Goal: Browse casually: Explore the website without a specific task or goal

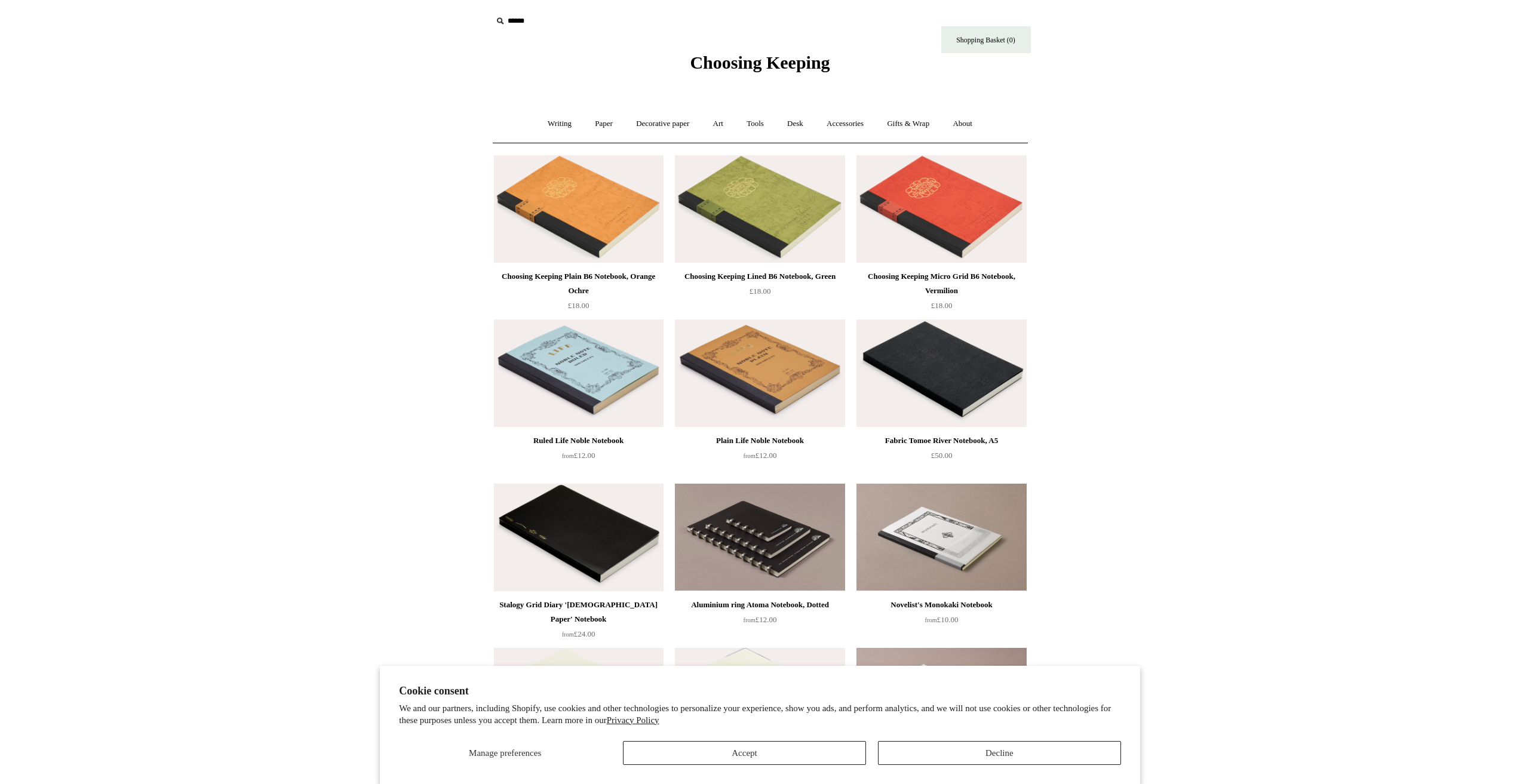
click at [611, 192] on img at bounding box center [578, 209] width 170 height 107
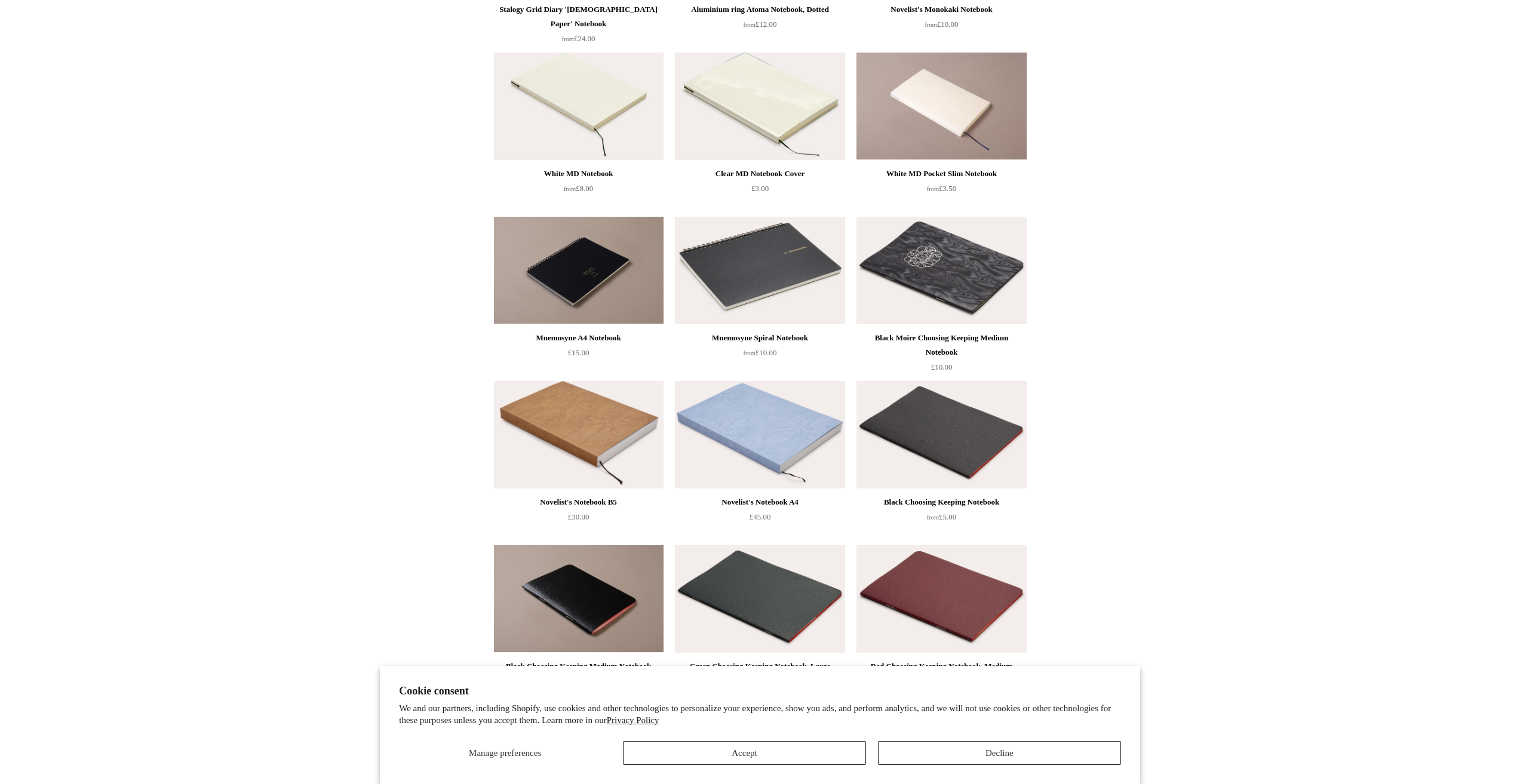
scroll to position [656, 0]
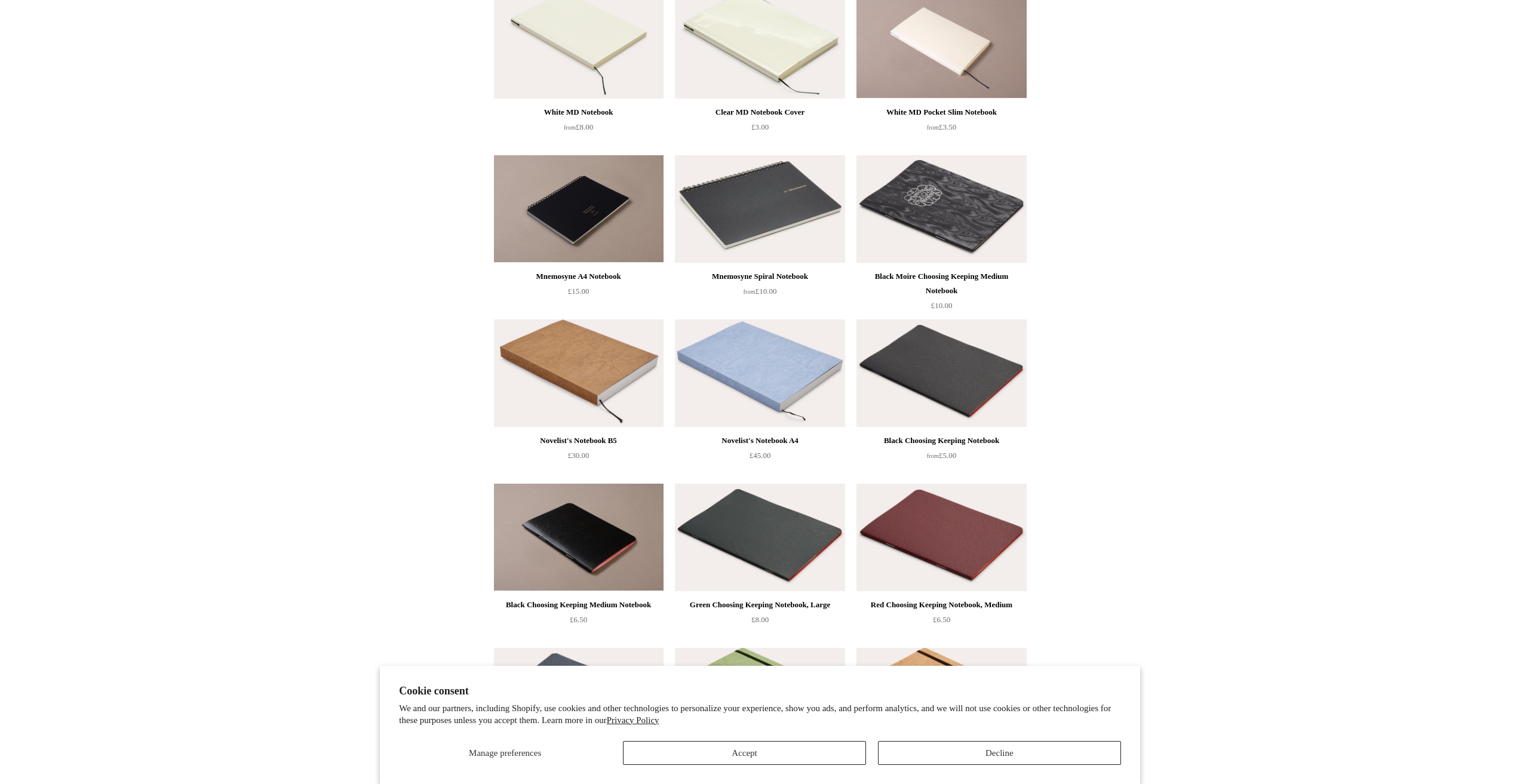
click at [770, 339] on img at bounding box center [760, 373] width 170 height 107
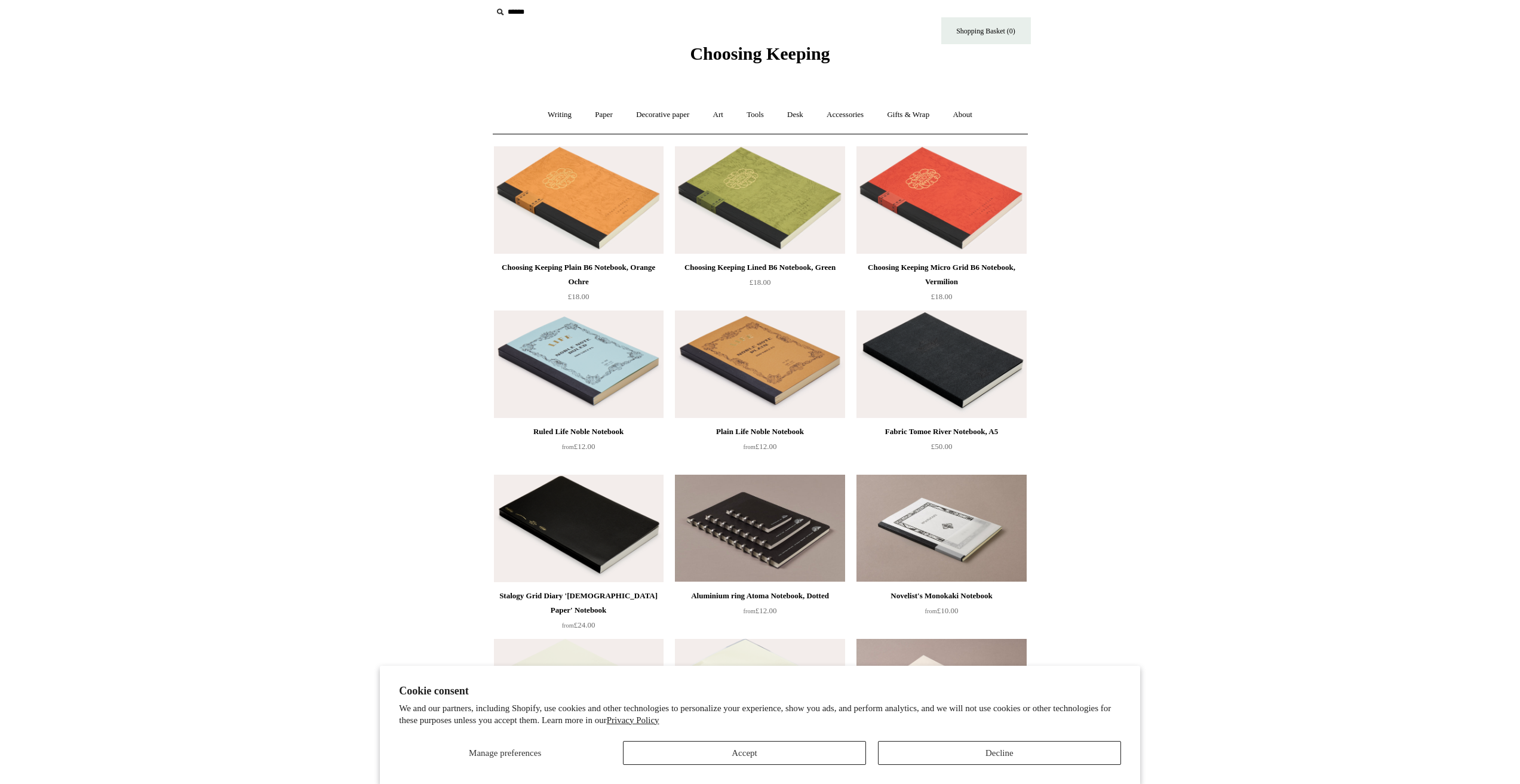
scroll to position [0, 0]
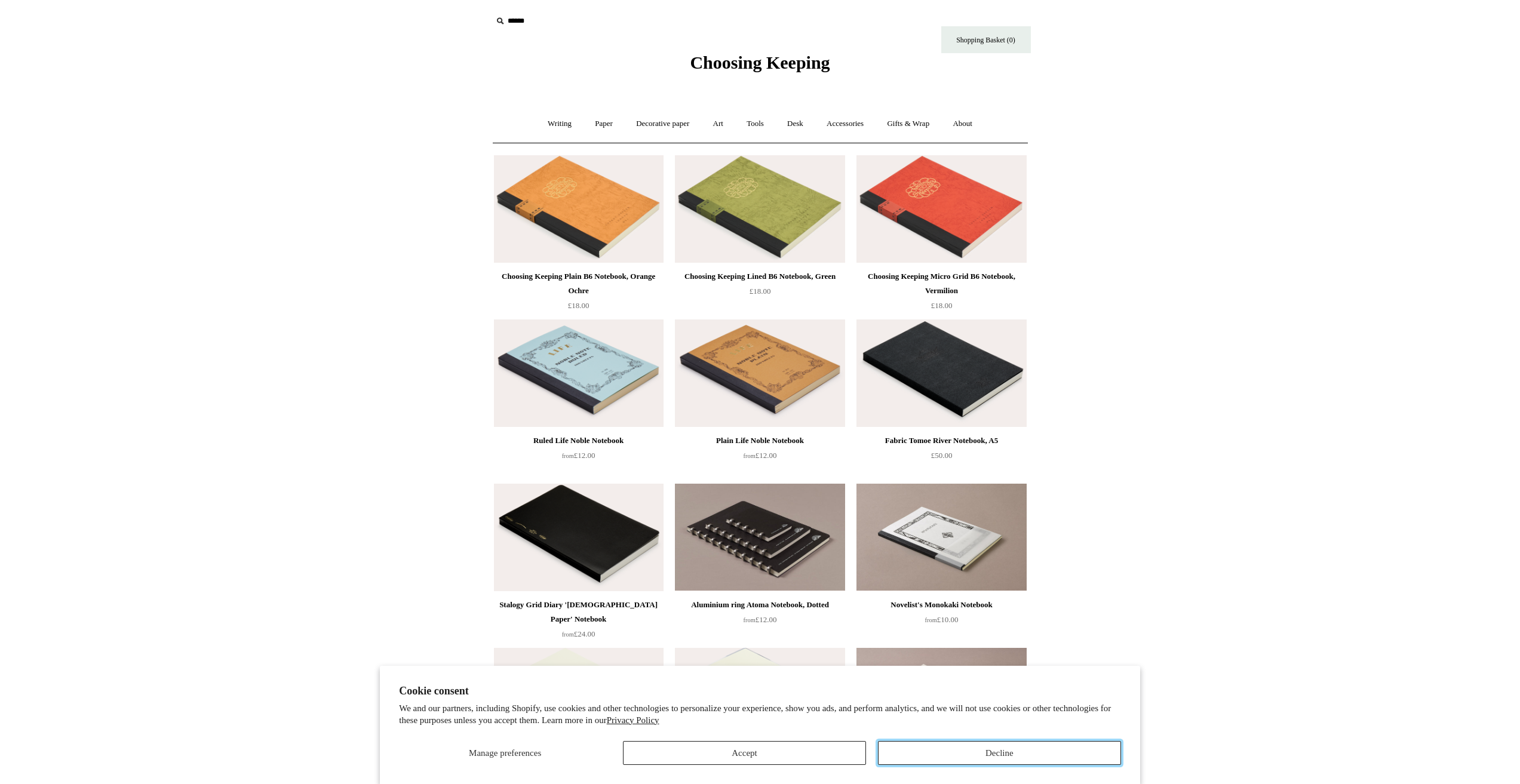
click at [938, 751] on button "Decline" at bounding box center [999, 752] width 243 height 24
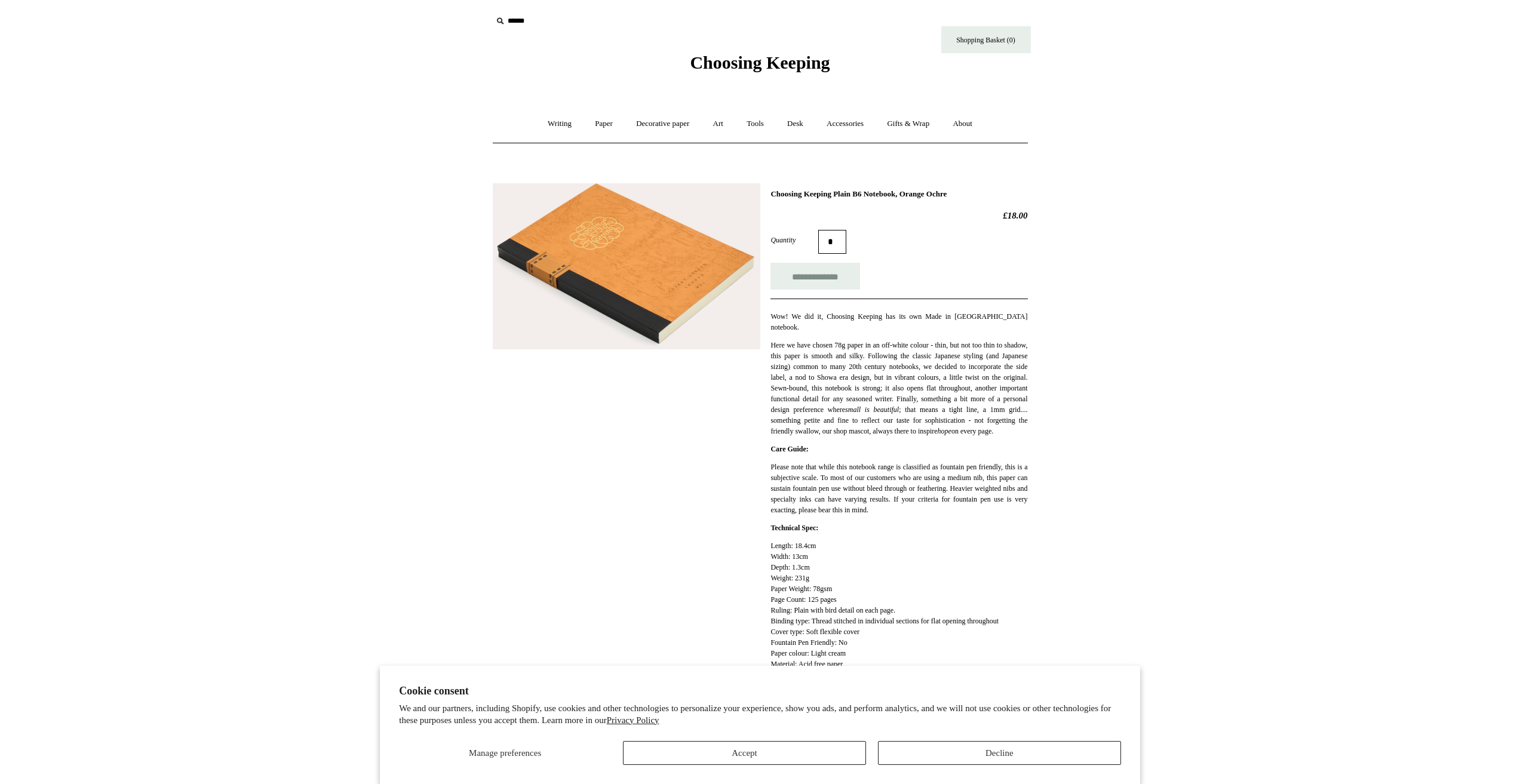
click at [576, 242] on img at bounding box center [627, 266] width 268 height 166
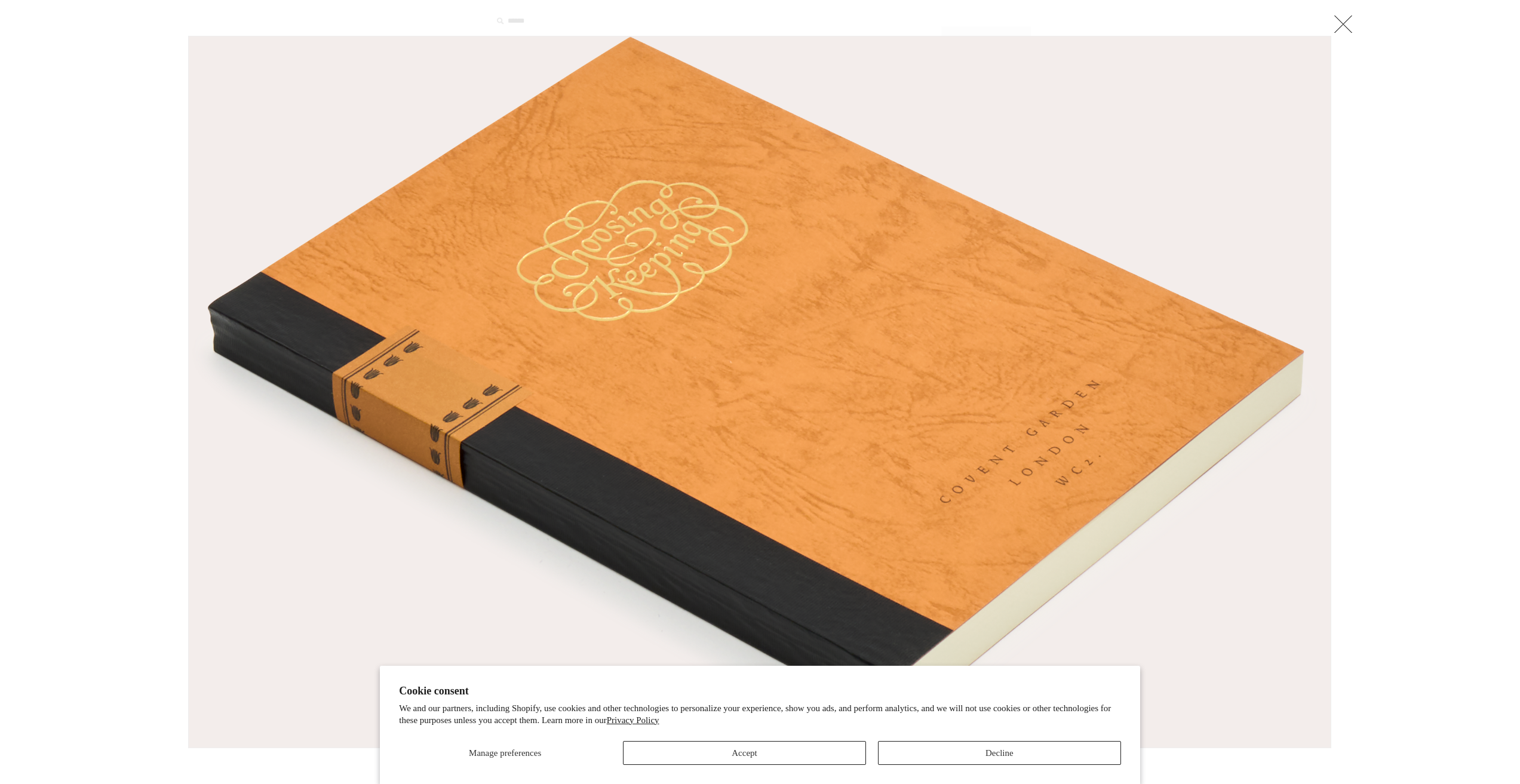
click at [569, 194] on img at bounding box center [759, 392] width 1142 height 711
click at [244, 119] on img at bounding box center [759, 392] width 1142 height 711
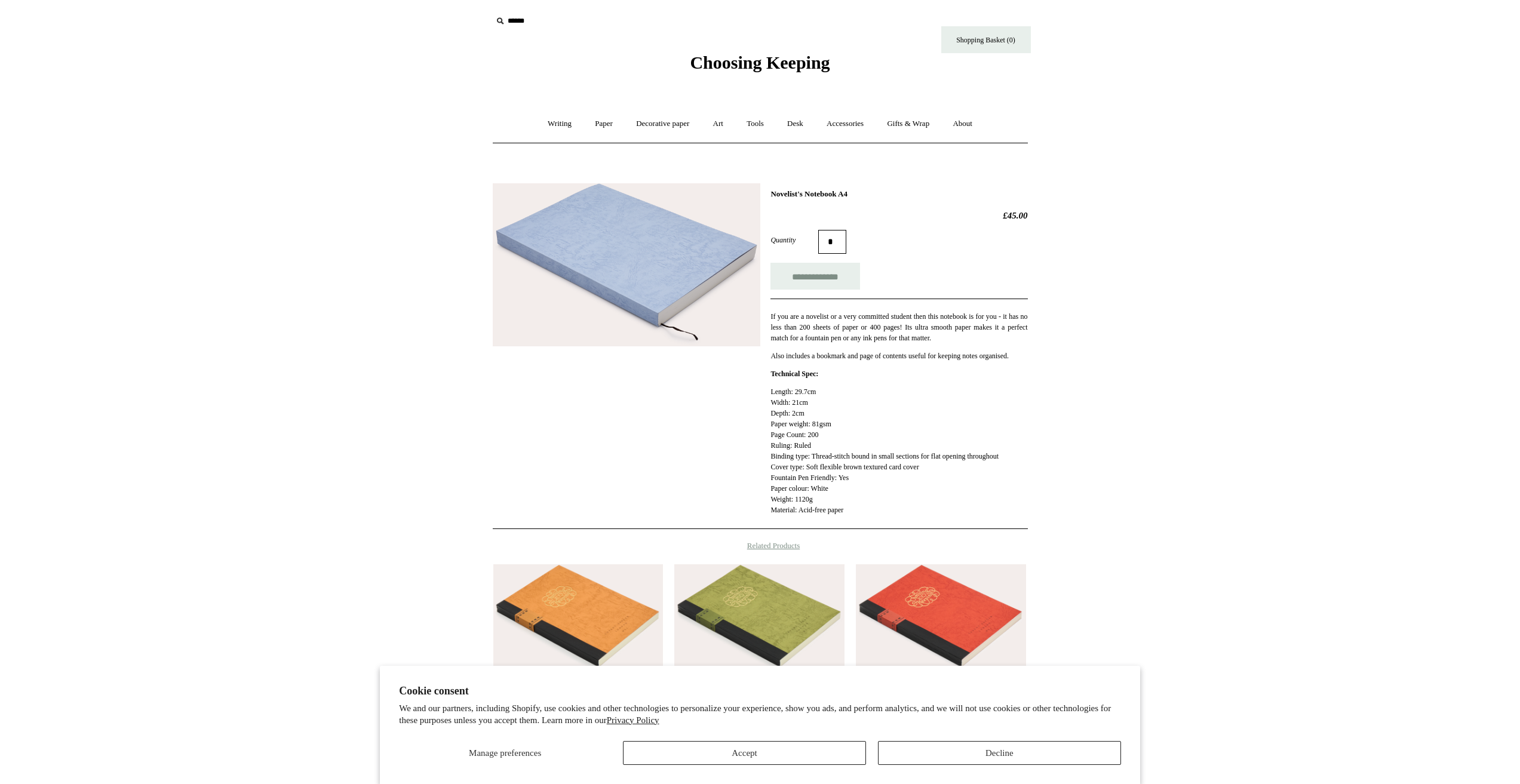
click at [603, 267] on img at bounding box center [627, 265] width 268 height 164
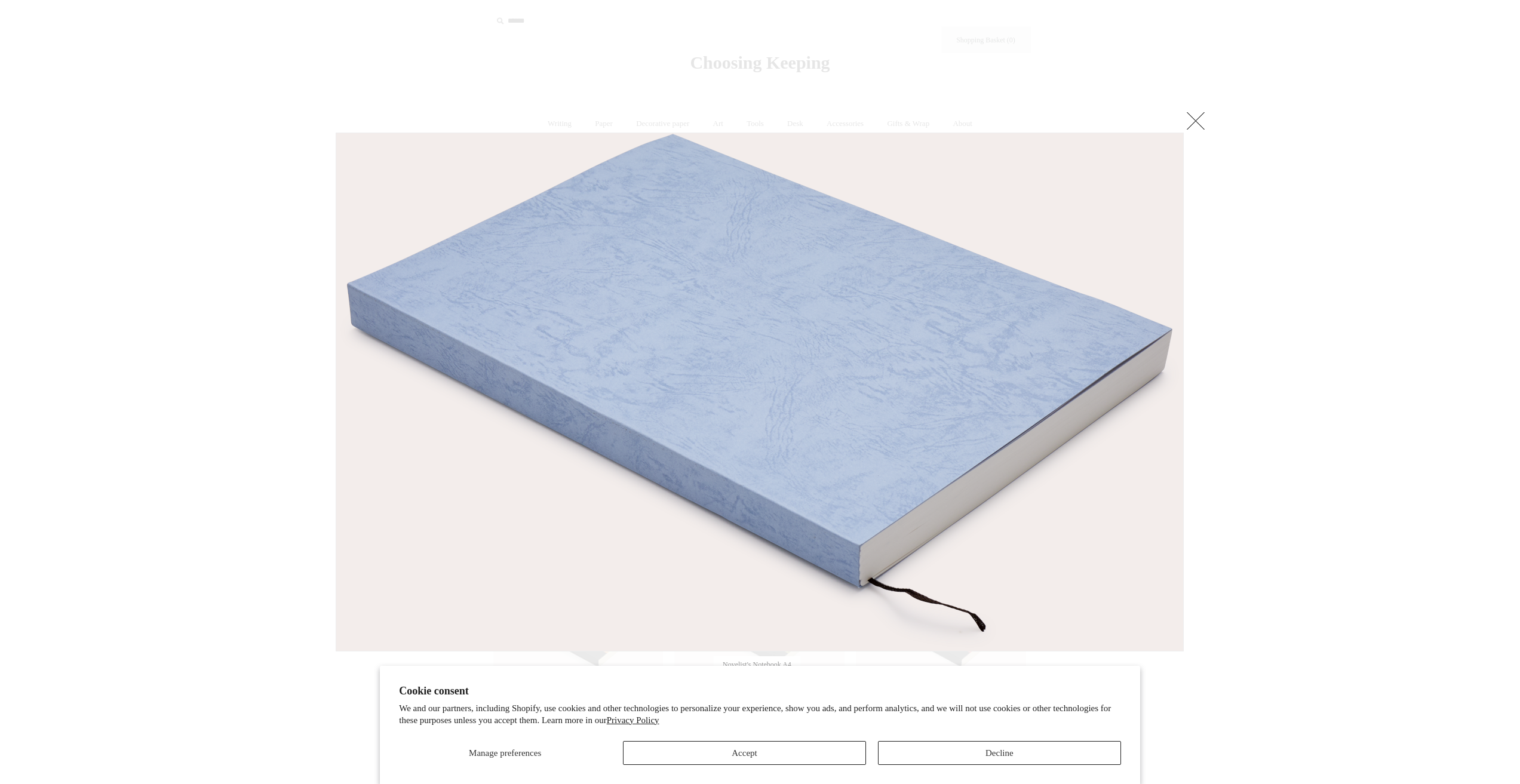
click at [603, 267] on img at bounding box center [760, 392] width 847 height 517
click at [299, 231] on div at bounding box center [760, 460] width 1520 height 920
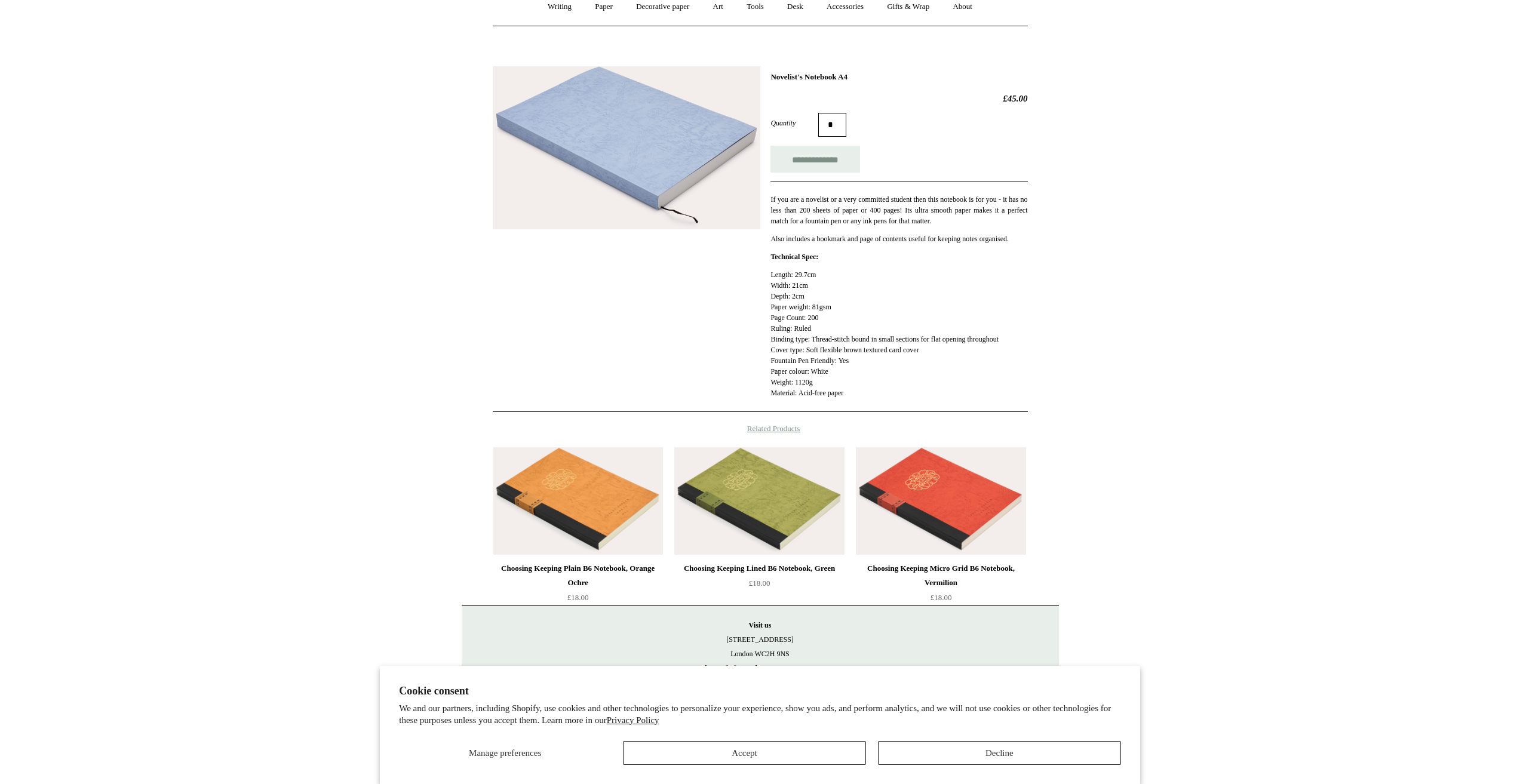
scroll to position [136, 0]
